Goal: Information Seeking & Learning: Learn about a topic

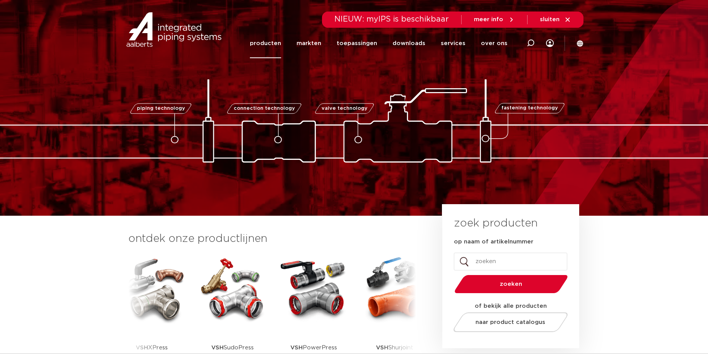
click at [277, 40] on link "producten" at bounding box center [265, 44] width 31 height 30
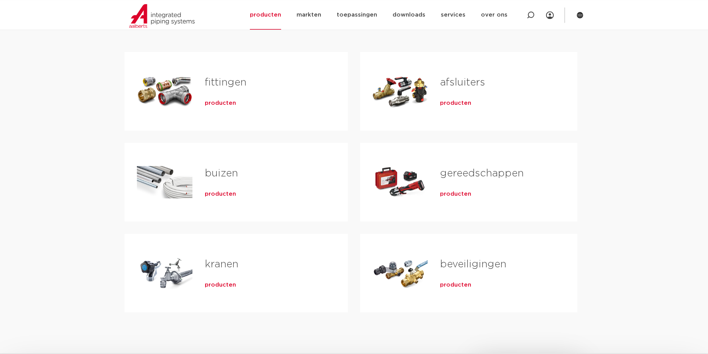
scroll to position [157, 0]
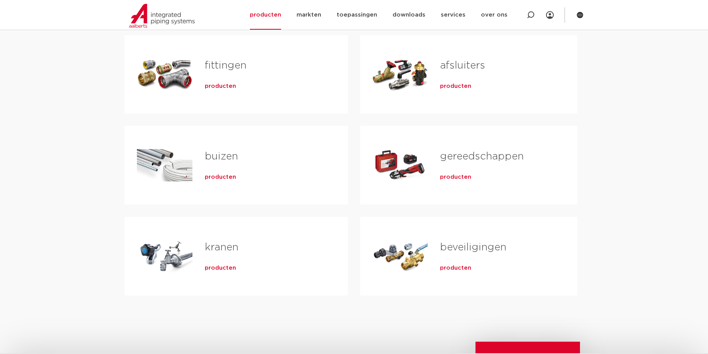
click at [463, 267] on span "producten" at bounding box center [455, 268] width 31 height 8
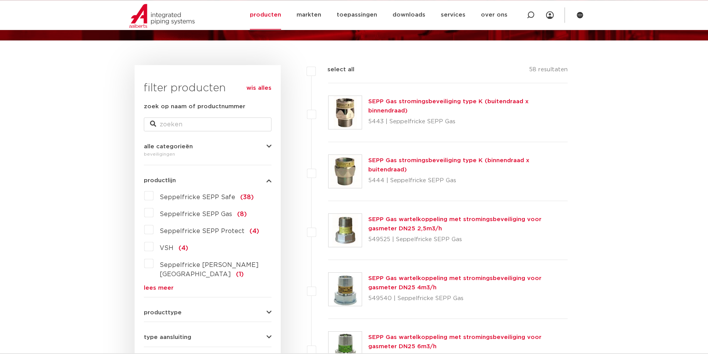
scroll to position [79, 0]
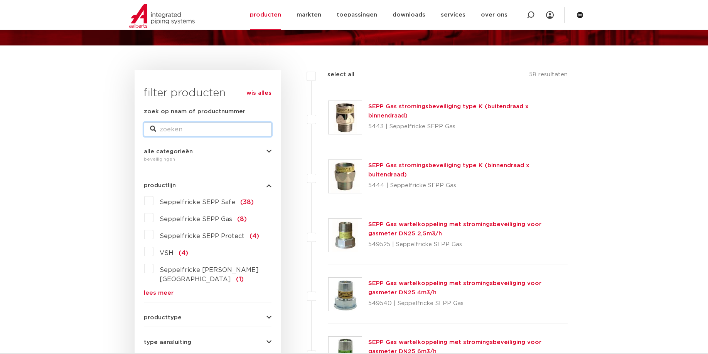
click at [190, 130] on input "zoek op naam of productnummer" at bounding box center [208, 130] width 128 height 14
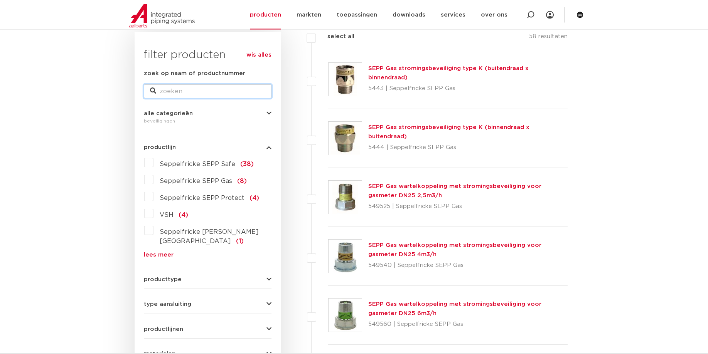
scroll to position [157, 0]
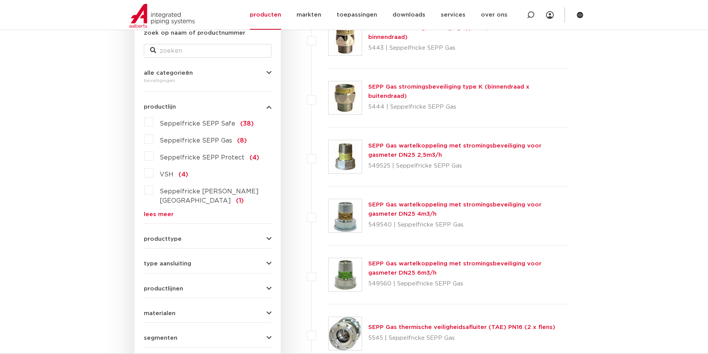
click at [155, 236] on span "producttype" at bounding box center [163, 239] width 38 height 6
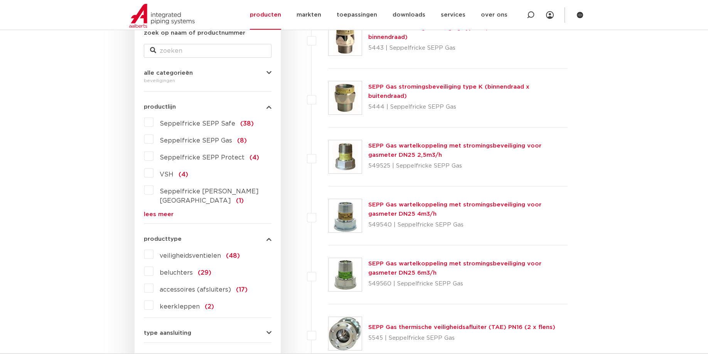
click at [153, 300] on label "keerkleppen (2)" at bounding box center [183, 305] width 61 height 12
click at [0, 0] on input "keerkleppen (2)" at bounding box center [0, 0] width 0 height 0
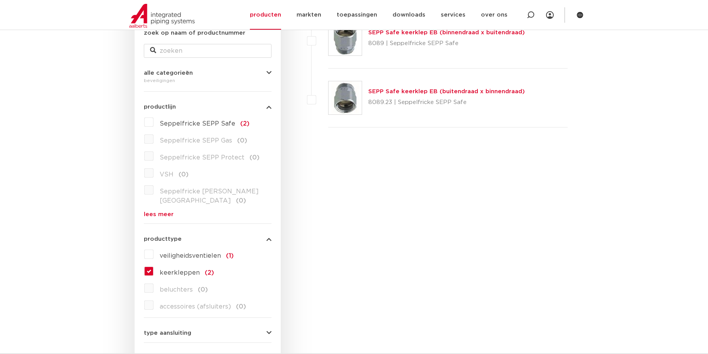
scroll to position [118, 0]
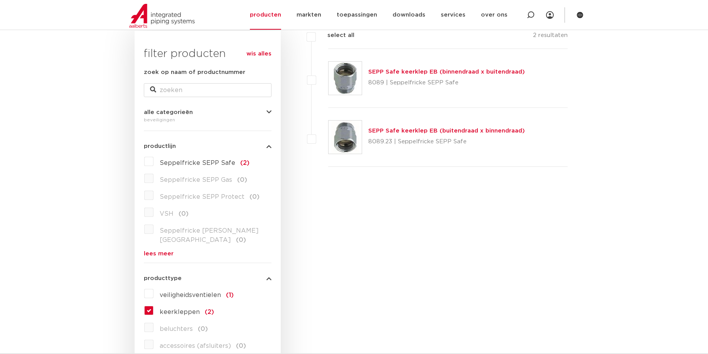
click at [153, 305] on label "keerkleppen (2)" at bounding box center [183, 311] width 61 height 12
click at [0, 0] on input "keerkleppen (2)" at bounding box center [0, 0] width 0 height 0
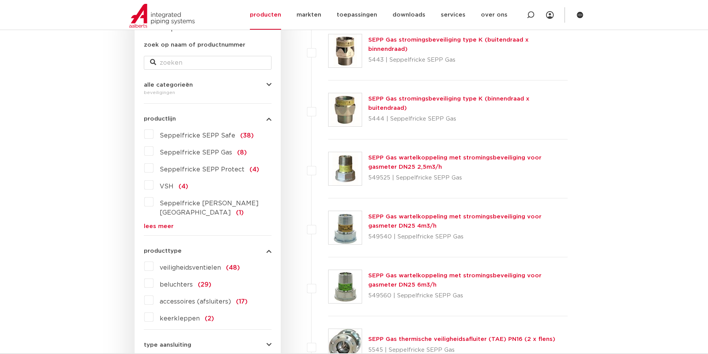
scroll to position [197, 0]
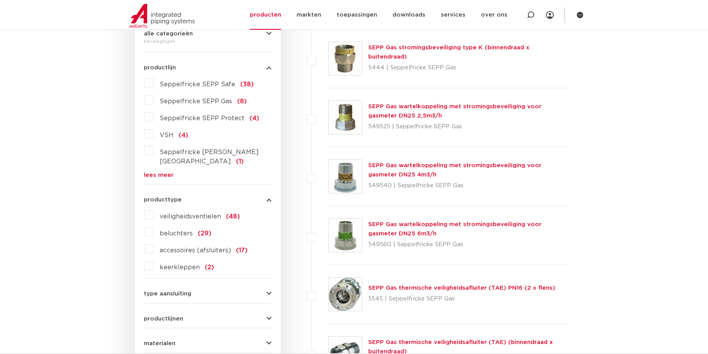
click at [153, 209] on label "veiligheidsventielen (48)" at bounding box center [196, 215] width 86 height 12
click at [0, 0] on input "veiligheidsventielen (48)" at bounding box center [0, 0] width 0 height 0
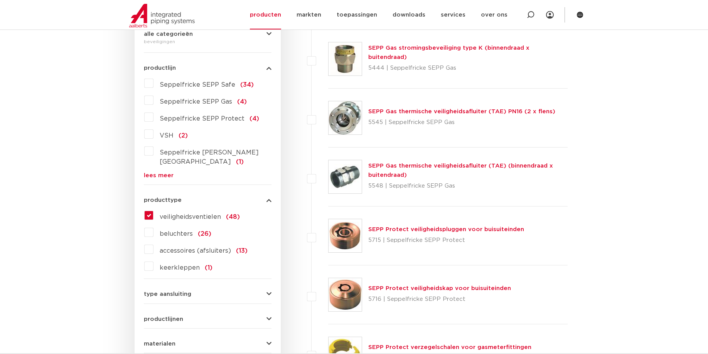
scroll to position [197, 0]
drag, startPoint x: 150, startPoint y: 206, endPoint x: 141, endPoint y: 209, distance: 9.5
click at [153, 209] on label "veiligheidsventielen (48)" at bounding box center [196, 215] width 86 height 12
click at [0, 0] on input "veiligheidsventielen (48)" at bounding box center [0, 0] width 0 height 0
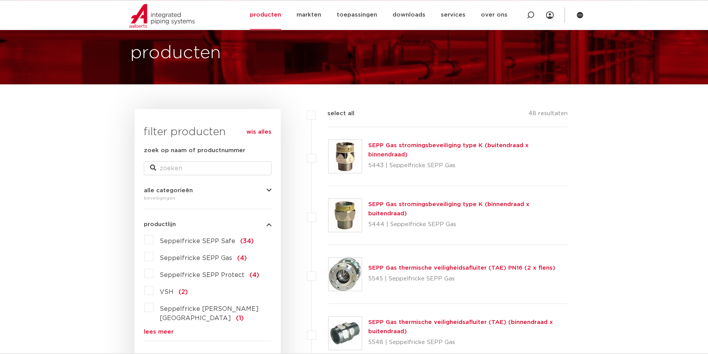
scroll to position [39, 0]
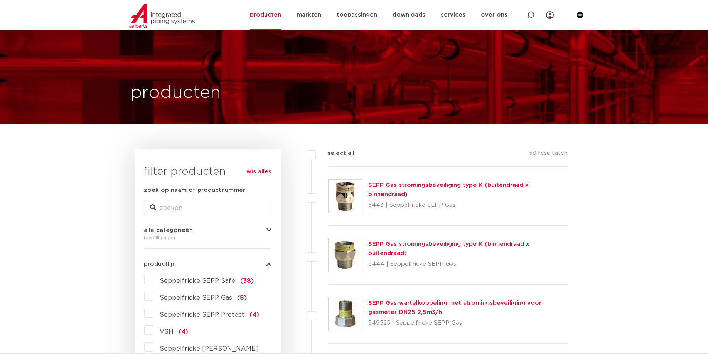
scroll to position [39, 0]
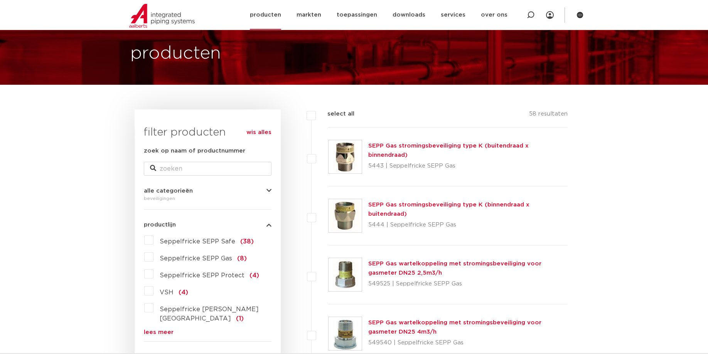
click at [281, 16] on link "producten" at bounding box center [265, 15] width 31 height 30
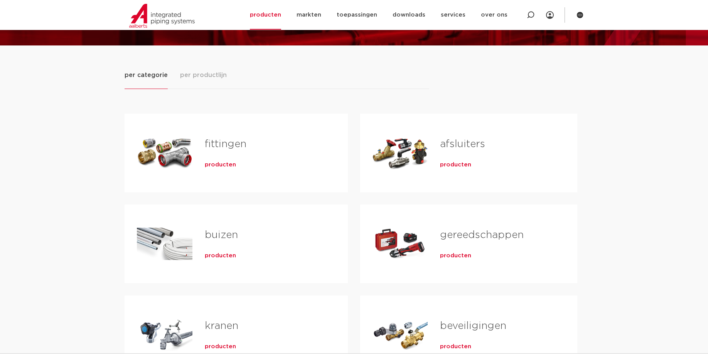
scroll to position [118, 0]
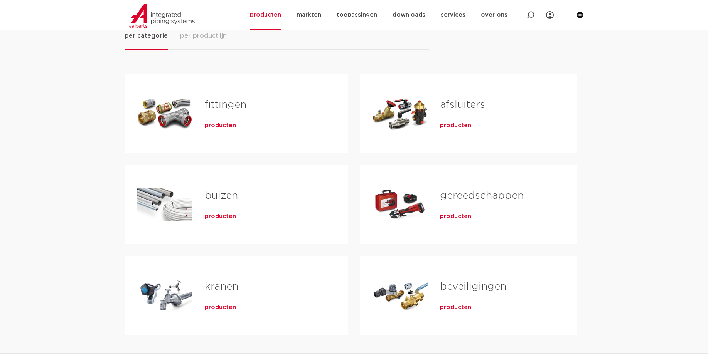
click at [457, 128] on span "producten" at bounding box center [455, 126] width 31 height 8
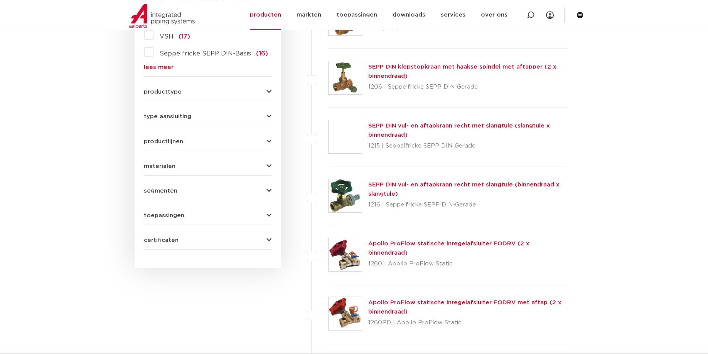
scroll to position [275, 0]
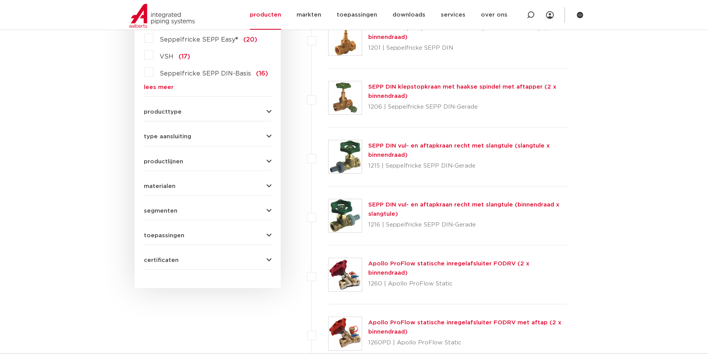
click at [178, 111] on span "producttype" at bounding box center [163, 112] width 38 height 6
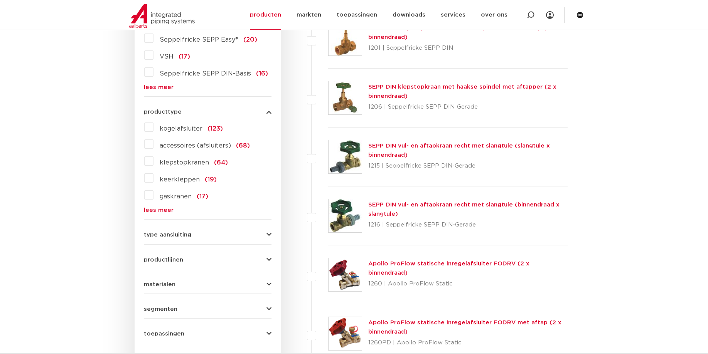
click at [153, 180] on label "keerkleppen (19)" at bounding box center [184, 178] width 63 height 12
click at [0, 0] on input "keerkleppen (19)" at bounding box center [0, 0] width 0 height 0
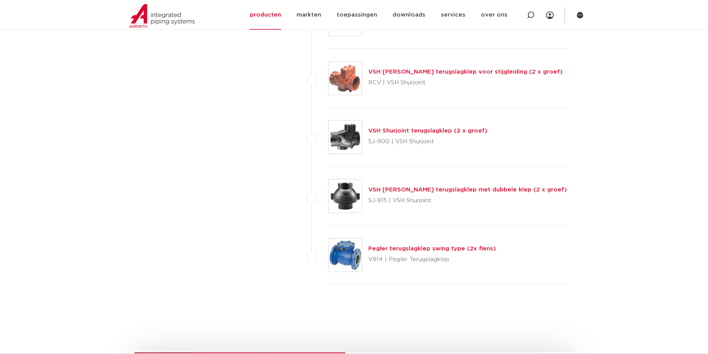
scroll to position [983, 0]
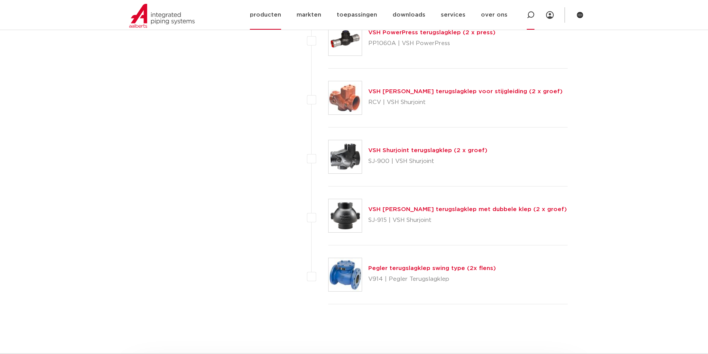
click at [532, 19] on div at bounding box center [531, 15] width 8 height 30
type input "vsh"
click button "Zoeken" at bounding box center [0, 0] width 0 height 0
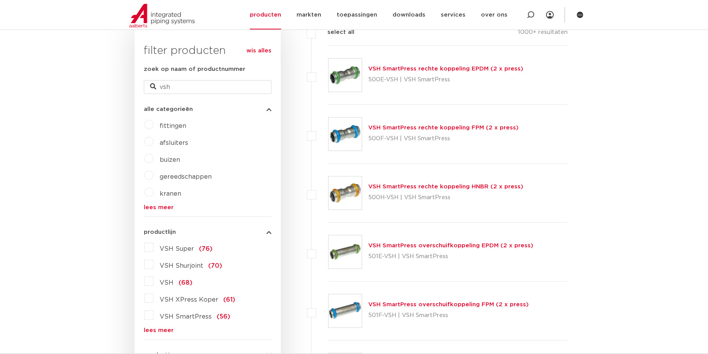
scroll to position [197, 0]
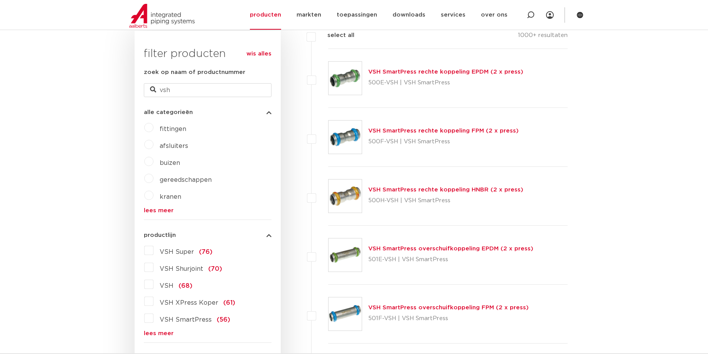
click at [153, 147] on label "afsluiters" at bounding box center [170, 144] width 35 height 12
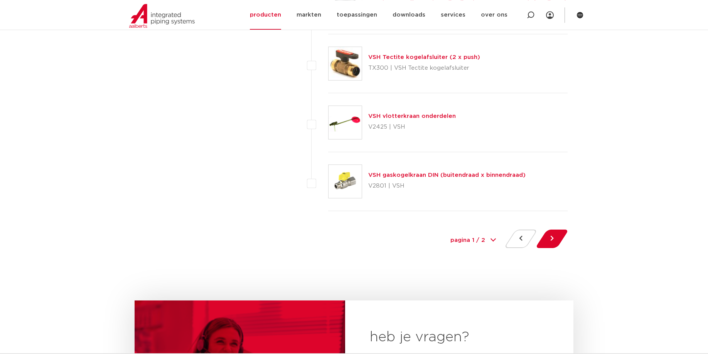
scroll to position [3618, 0]
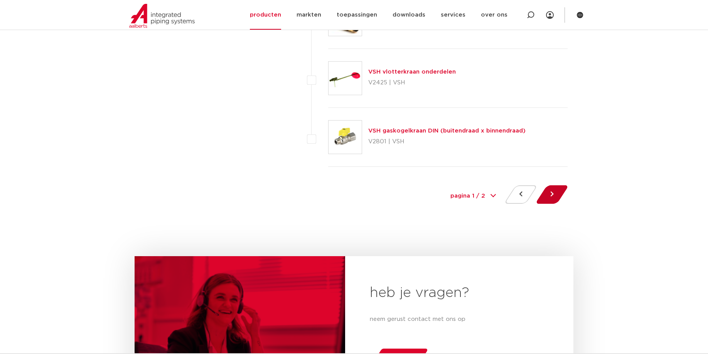
click at [549, 201] on button at bounding box center [552, 194] width 22 height 19
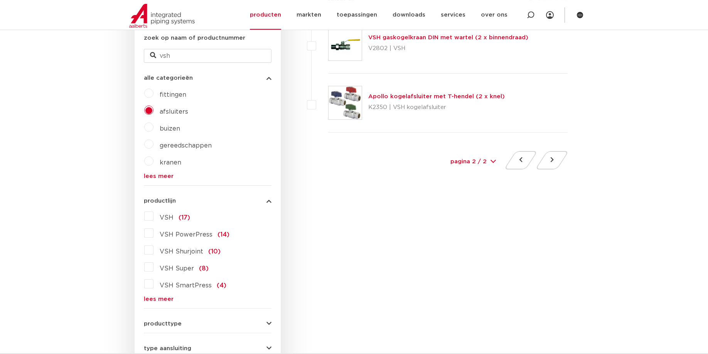
scroll to position [236, 0]
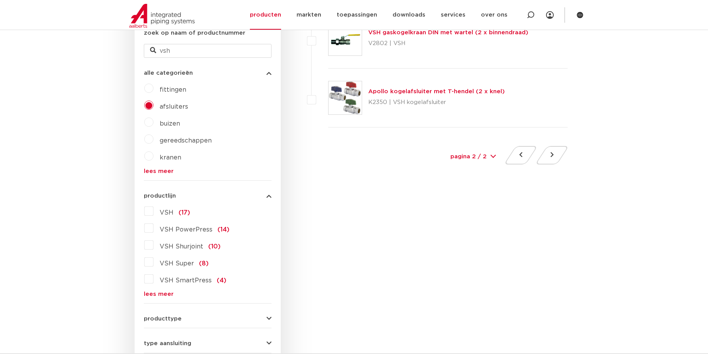
click at [164, 172] on link "lees meer" at bounding box center [208, 171] width 128 height 6
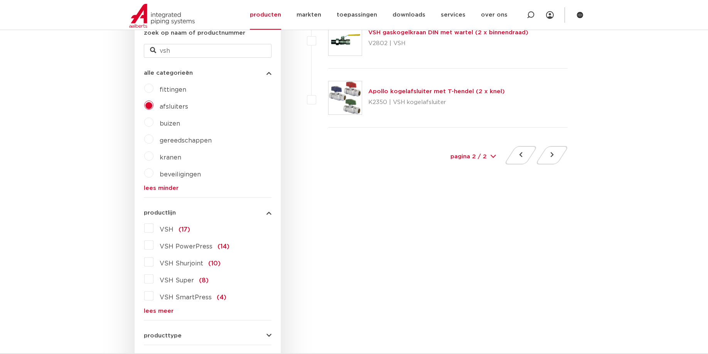
click at [153, 174] on label "beveiligingen" at bounding box center [176, 173] width 47 height 12
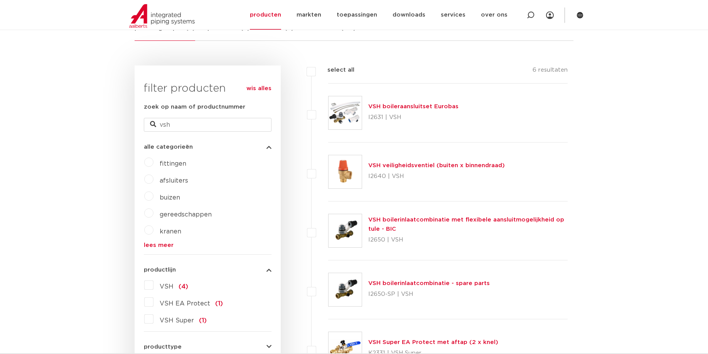
scroll to position [275, 0]
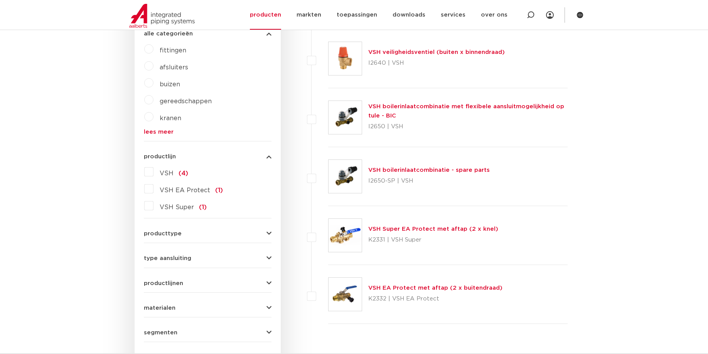
click at [466, 230] on link "VSH Super EA Protect met aftap (2 x knel)" at bounding box center [433, 229] width 130 height 6
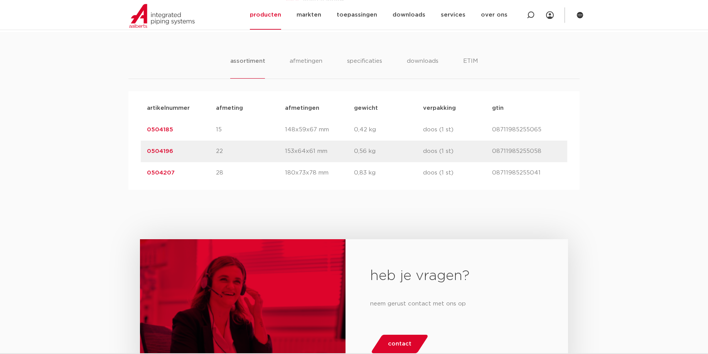
scroll to position [472, 0]
click at [423, 77] on li "downloads" at bounding box center [423, 67] width 32 height 22
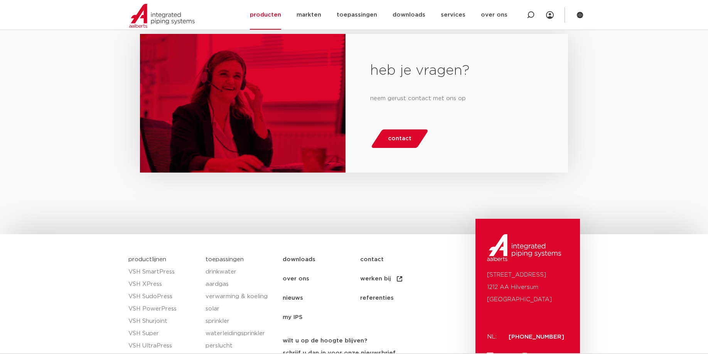
scroll to position [551, 0]
